Goal: Task Accomplishment & Management: Use online tool/utility

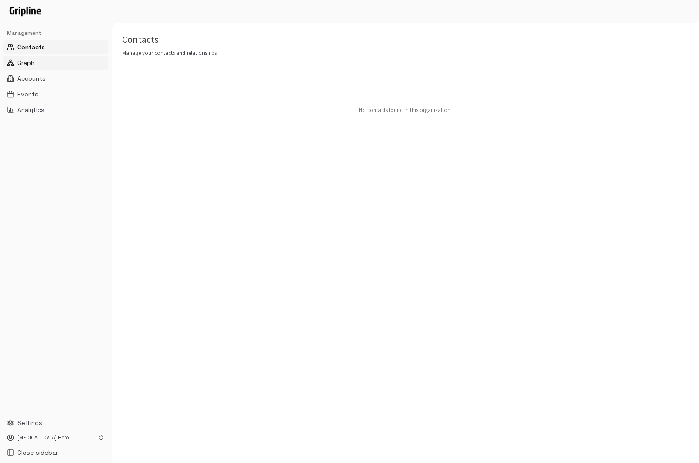
click at [61, 65] on button "Graph" at bounding box center [55, 63] width 105 height 14
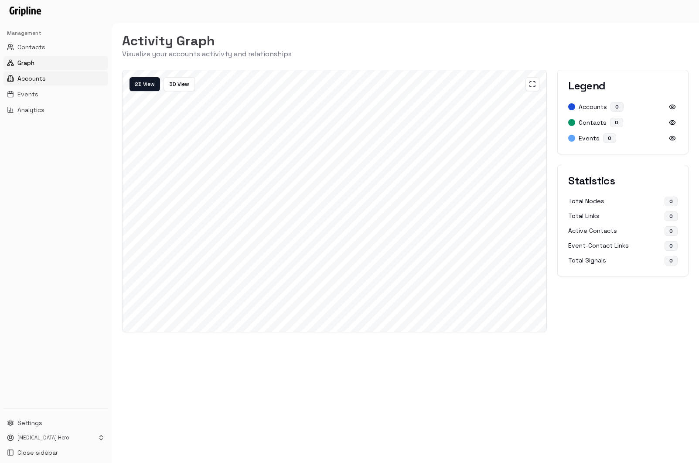
click at [56, 77] on button "Accounts" at bounding box center [55, 79] width 105 height 14
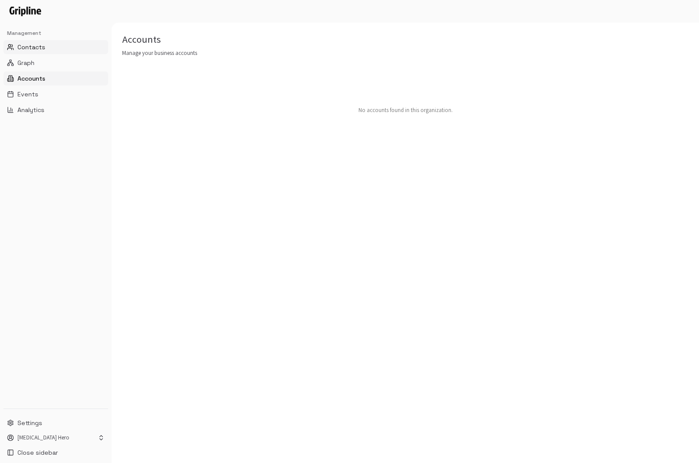
click at [53, 49] on button "Contacts" at bounding box center [55, 47] width 105 height 14
click at [55, 433] on html "Management Contacts Graph Accounts Events Analytics Settings [MEDICAL_DATA] Her…" at bounding box center [349, 231] width 699 height 463
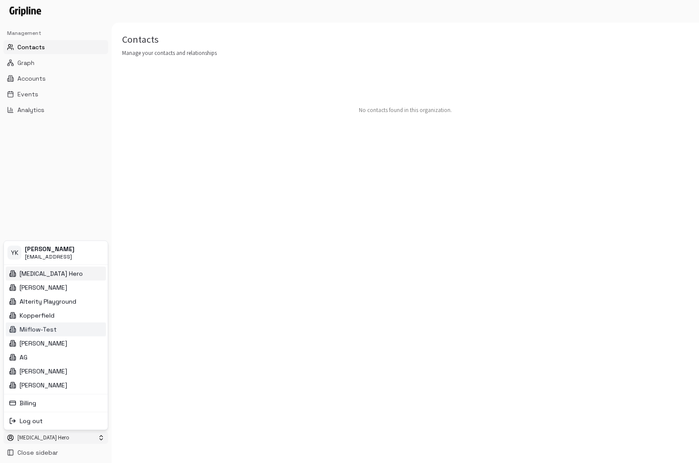
click at [60, 328] on div "Miiflow-Test" at bounding box center [56, 329] width 100 height 14
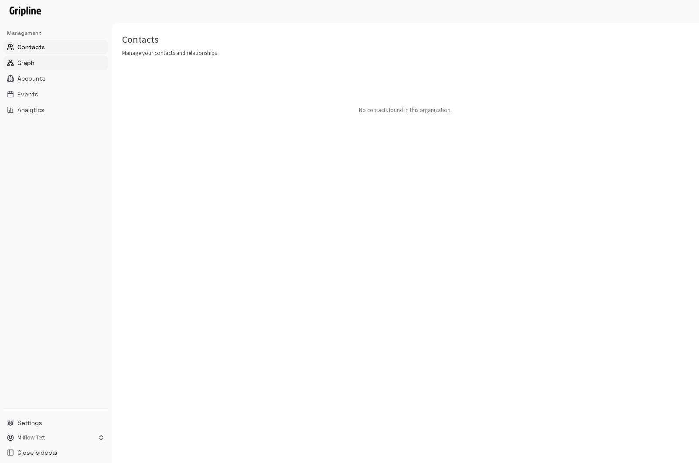
click at [53, 59] on button "Graph" at bounding box center [55, 63] width 105 height 14
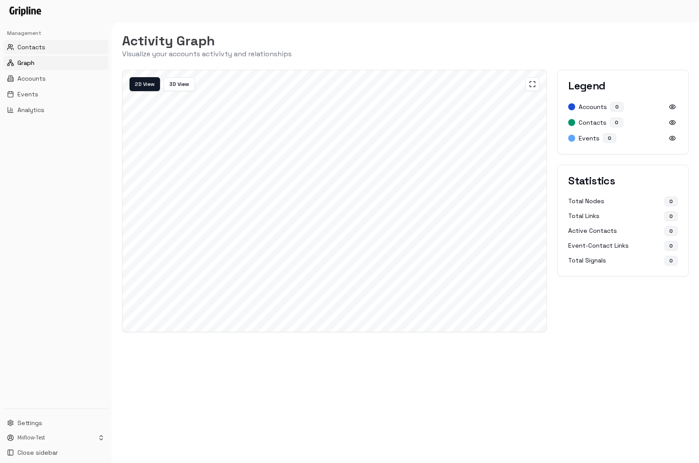
click at [57, 46] on button "Contacts" at bounding box center [55, 47] width 105 height 14
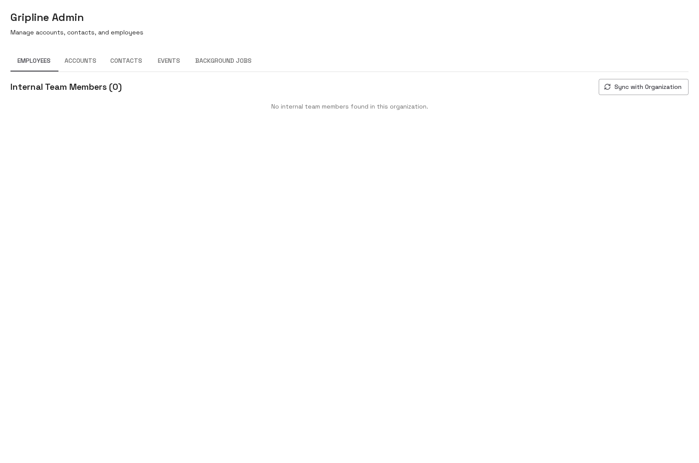
click at [631, 88] on button "Sync with Organization" at bounding box center [644, 87] width 90 height 16
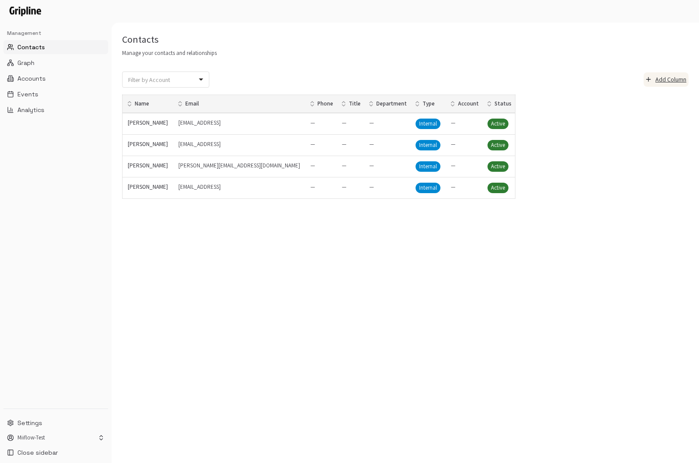
click at [665, 82] on button "Add Column" at bounding box center [666, 79] width 45 height 14
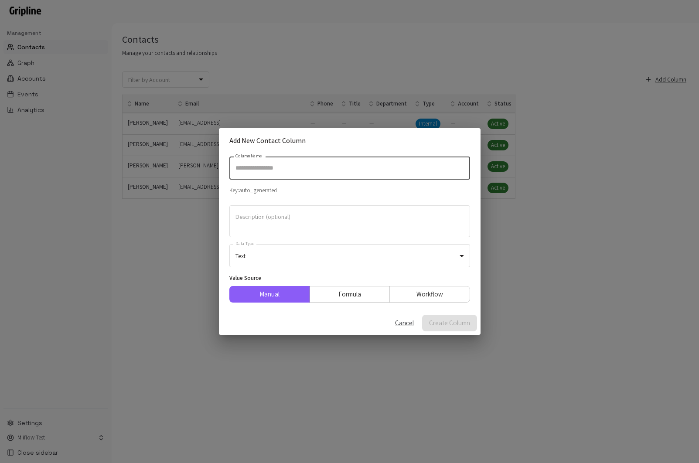
click at [296, 172] on input "Column Name" at bounding box center [349, 168] width 241 height 23
type input "*****"
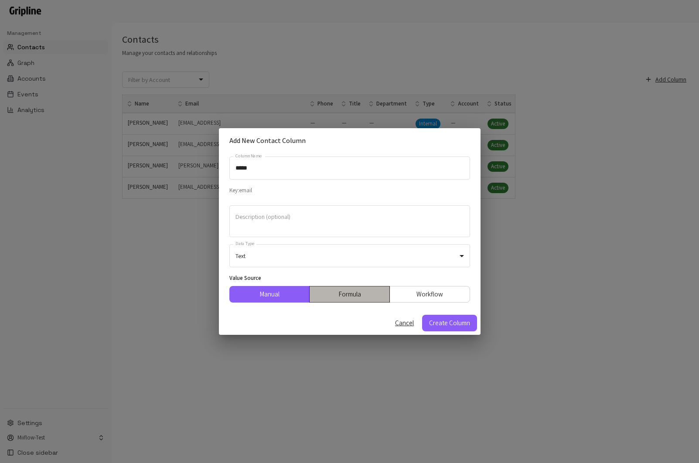
click at [343, 295] on button "Formula" at bounding box center [349, 294] width 81 height 17
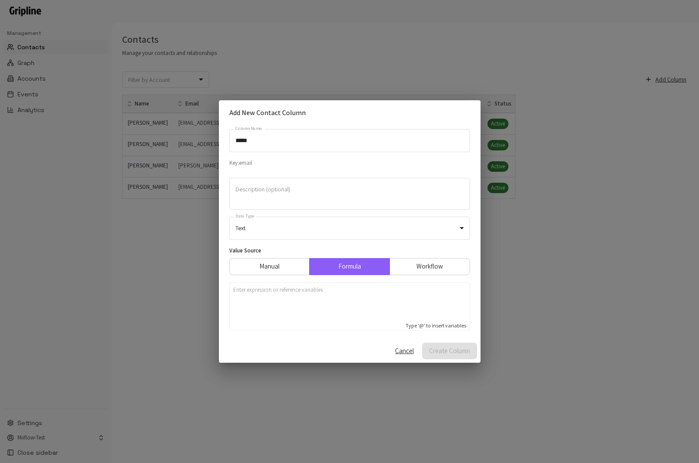
click at [331, 302] on div at bounding box center [349, 303] width 233 height 35
click at [458, 353] on button "Create Column" at bounding box center [449, 351] width 55 height 17
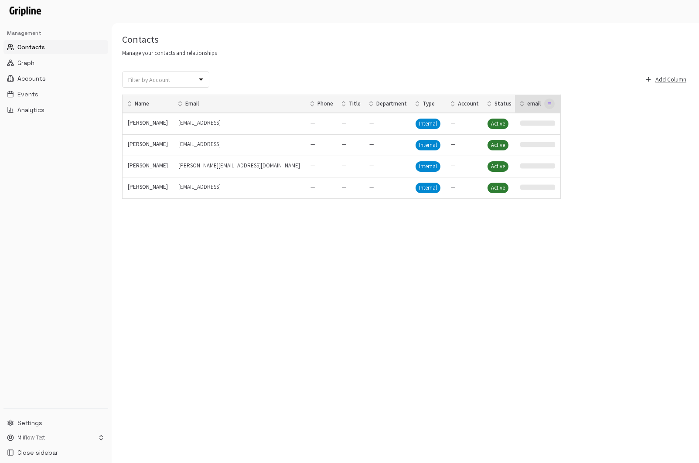
click at [547, 103] on icon "button" at bounding box center [549, 104] width 4 height 4
click at [468, 131] on div "Trigger Calculation" at bounding box center [468, 133] width 43 height 8
click at [431, 298] on div "Contacts Manage your contacts and relationships Filter by Account ​ Filter by A…" at bounding box center [405, 243] width 587 height 440
click at [457, 245] on div "Contacts Manage your contacts and relationships Filter by Account ​ Filter by A…" at bounding box center [405, 243] width 587 height 440
click at [298, 292] on div "Contacts Manage your contacts and relationships Filter by Account ​ Filter by A…" at bounding box center [405, 243] width 587 height 441
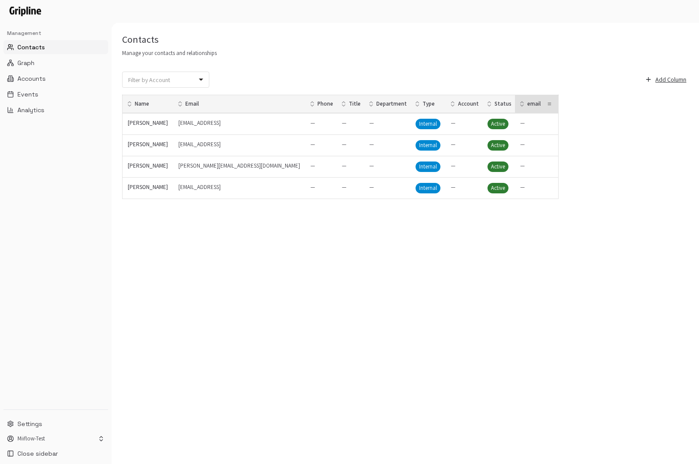
click at [369, 126] on div "—" at bounding box center [387, 123] width 36 height 9
click at [483, 237] on div "Contacts Manage your contacts and relationships Filter by Account ​ Filter by A…" at bounding box center [405, 243] width 587 height 441
click at [51, 77] on button "Accounts" at bounding box center [55, 79] width 105 height 14
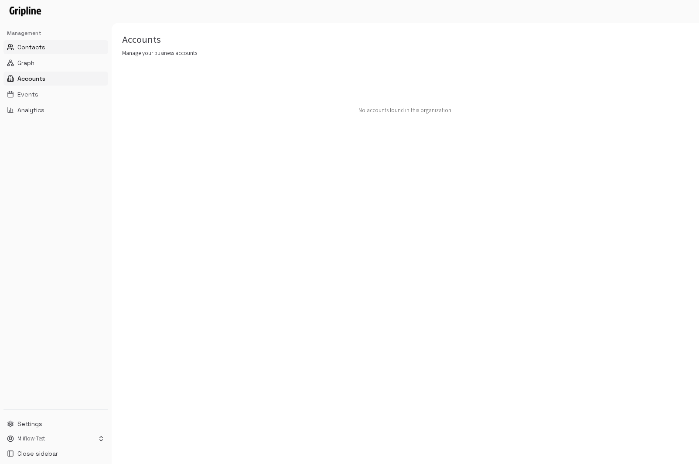
click at [48, 48] on button "Contacts" at bounding box center [55, 47] width 105 height 14
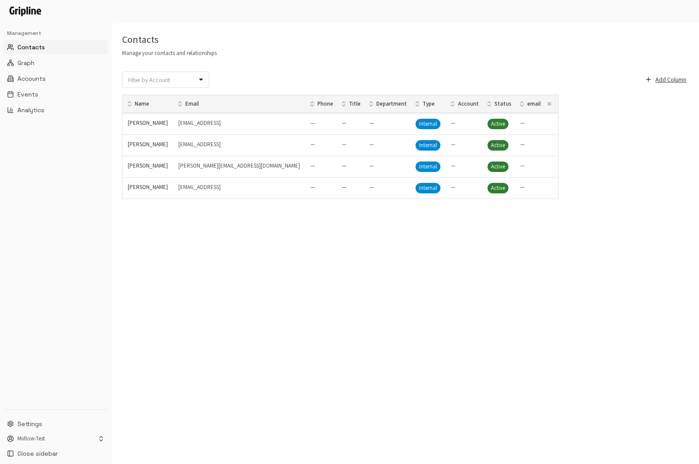
click at [145, 383] on div "Contacts Manage your contacts and relationships Filter by Account ​ Filter by A…" at bounding box center [405, 243] width 587 height 441
click at [171, 370] on div "Contacts Manage your contacts and relationships Filter by Account ​ Filter by A…" at bounding box center [405, 243] width 587 height 441
